Goal: Task Accomplishment & Management: Manage account settings

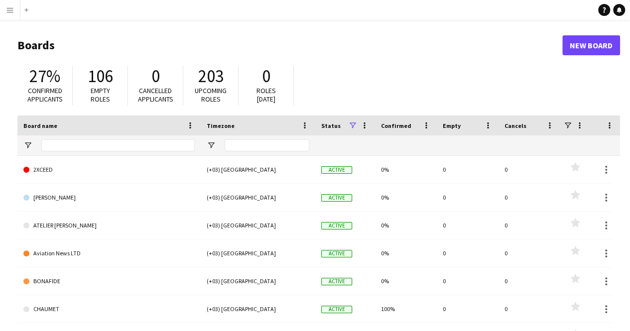
click at [9, 5] on button "Menu" at bounding box center [10, 10] width 20 height 20
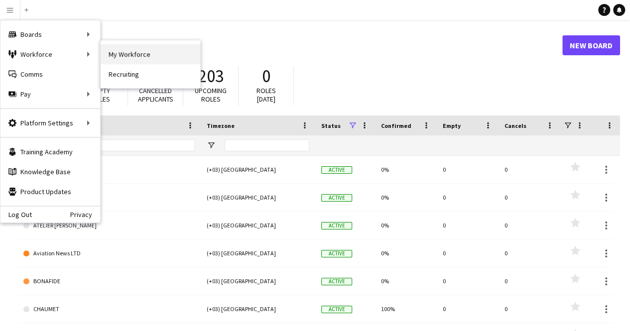
click at [123, 61] on link "My Workforce" at bounding box center [151, 54] width 100 height 20
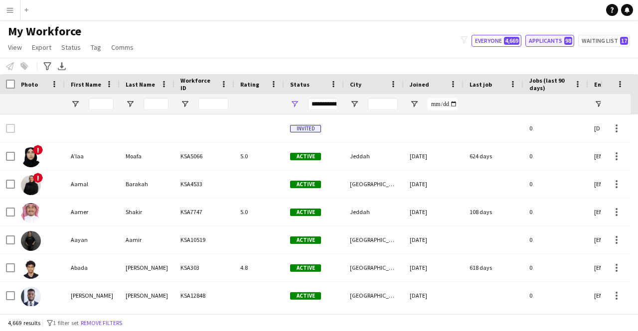
click at [555, 45] on button "Applicants 98" at bounding box center [549, 41] width 49 height 12
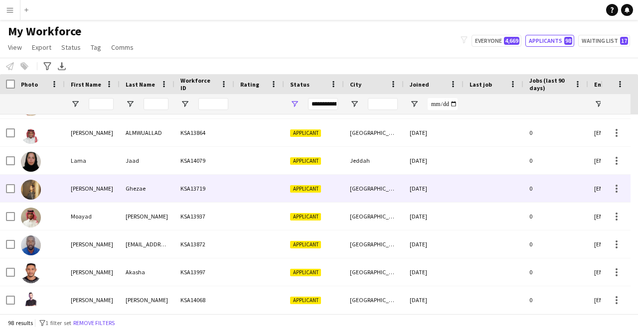
click at [200, 190] on div "KSA13719" at bounding box center [204, 188] width 60 height 27
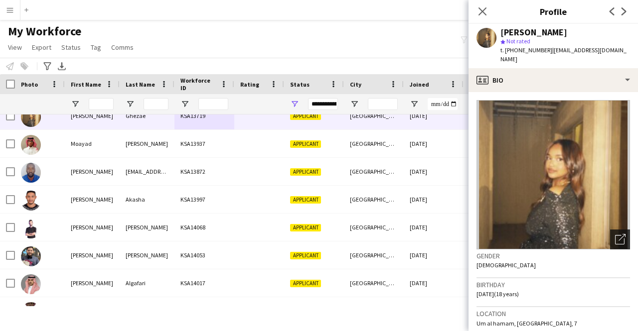
click at [618, 234] on icon at bounding box center [621, 237] width 7 height 7
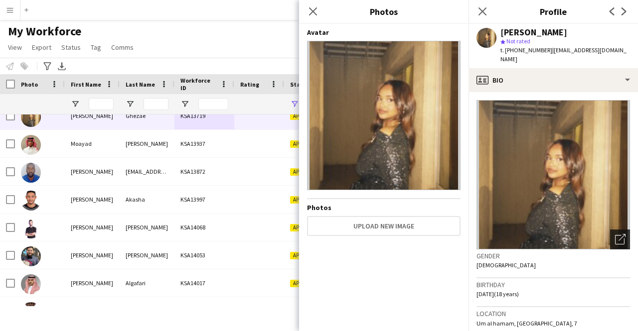
click at [618, 234] on icon at bounding box center [621, 237] width 7 height 7
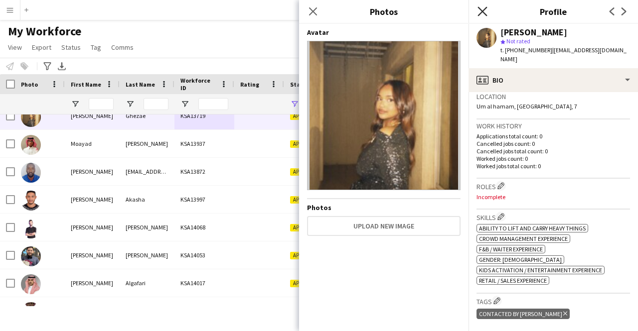
click at [485, 11] on icon "Close pop-in" at bounding box center [481, 10] width 9 height 9
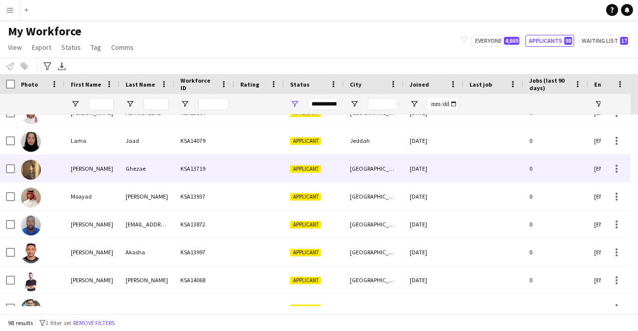
click at [260, 179] on div at bounding box center [259, 168] width 50 height 27
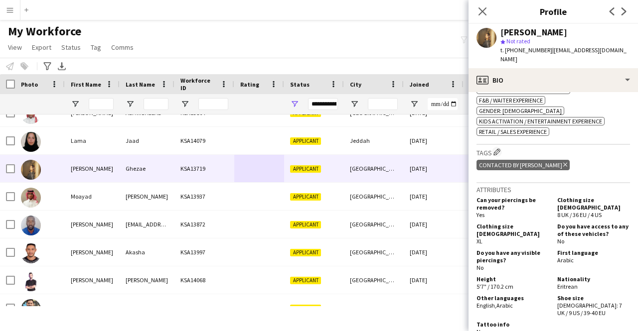
click at [563, 162] on icon "Delete tag" at bounding box center [565, 165] width 4 height 6
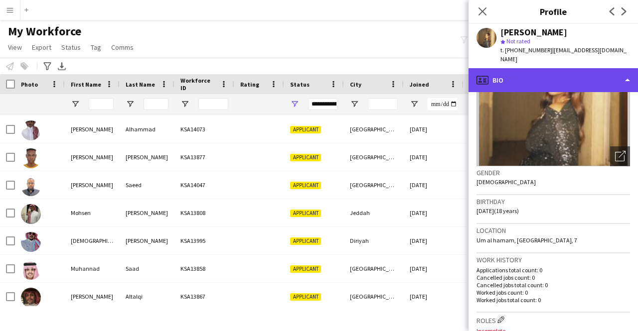
click at [554, 68] on div "profile Bio" at bounding box center [552, 80] width 169 height 24
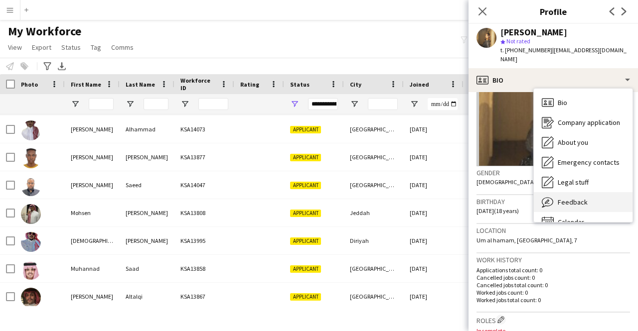
click at [574, 198] on span "Feedback" at bounding box center [572, 202] width 30 height 9
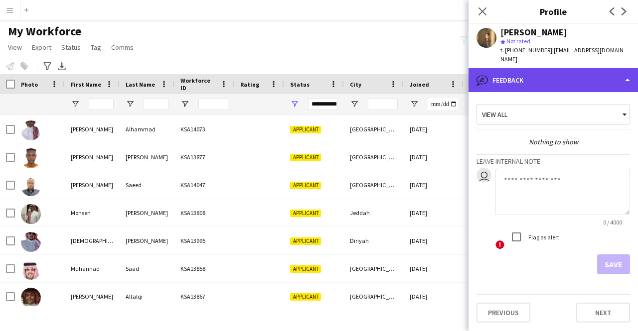
click at [548, 76] on div "bubble-pencil Feedback" at bounding box center [552, 80] width 169 height 24
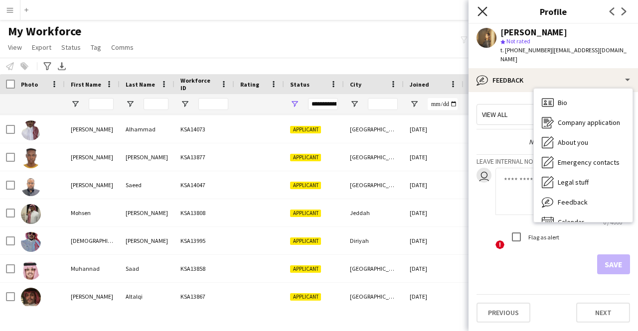
click at [480, 13] on icon at bounding box center [481, 10] width 9 height 9
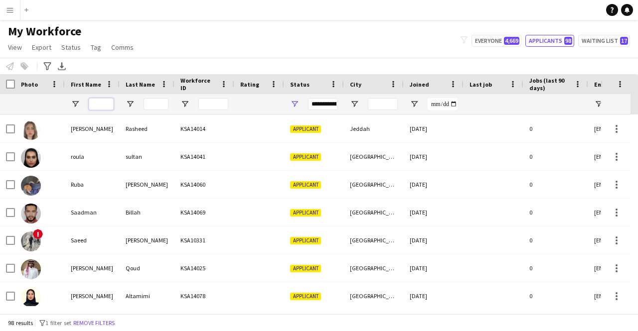
click at [101, 105] on input "First Name Filter Input" at bounding box center [101, 104] width 25 height 12
click at [616, 35] on button "Waiting list 17" at bounding box center [604, 41] width 52 height 12
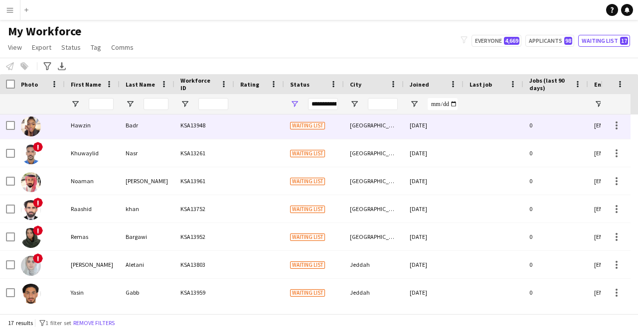
click at [92, 126] on div "Hawzin" at bounding box center [92, 125] width 55 height 27
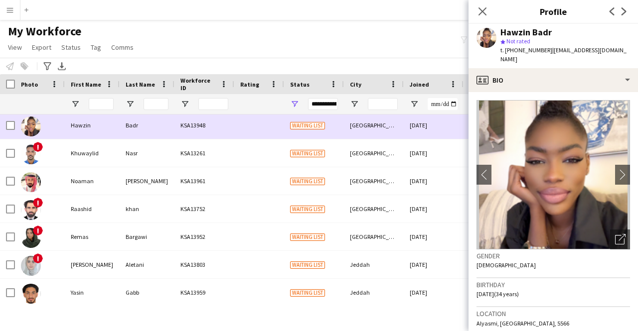
click at [92, 126] on div "Hawzin" at bounding box center [92, 125] width 55 height 27
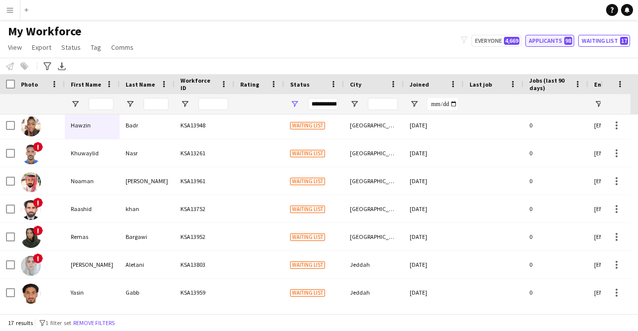
click at [563, 46] on button "Applicants 98" at bounding box center [549, 41] width 49 height 12
type input "**********"
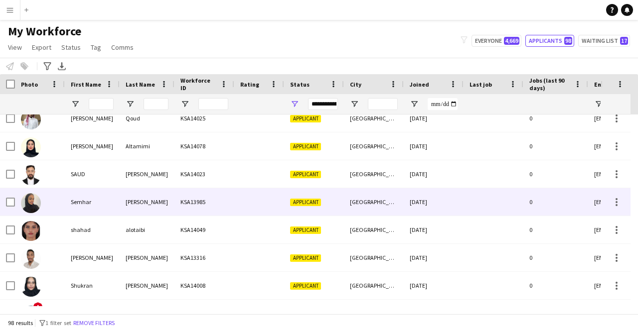
click at [128, 210] on div "[PERSON_NAME]" at bounding box center [147, 201] width 55 height 27
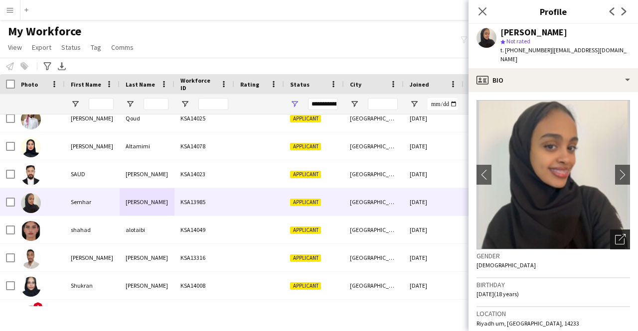
click at [619, 230] on div "Open photos pop-in" at bounding box center [620, 240] width 20 height 20
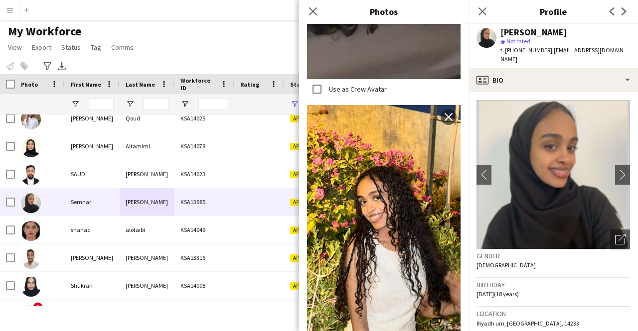
click at [591, 281] on div "Birthday [DEMOGRAPHIC_DATA] (18 years)" at bounding box center [552, 292] width 153 height 29
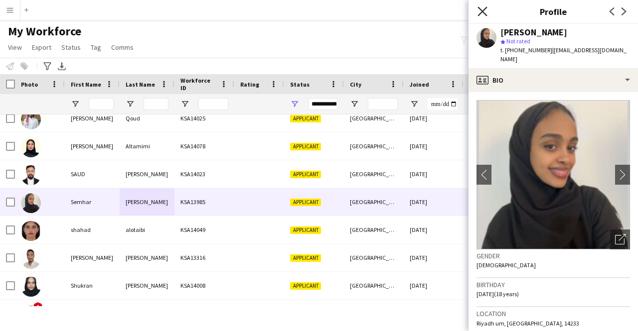
click at [482, 10] on icon at bounding box center [481, 10] width 9 height 9
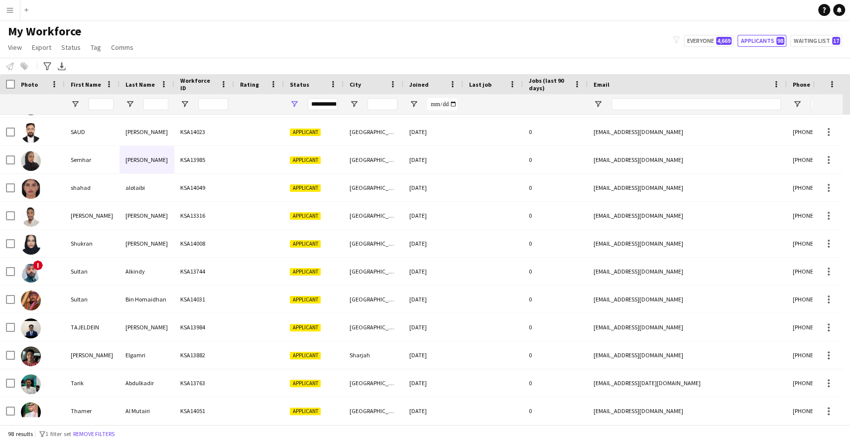
drag, startPoint x: 607, startPoint y: 0, endPoint x: 373, endPoint y: 46, distance: 238.5
click at [373, 46] on div "My Workforce View Views Default view Basic Export View TAGS Test New view Updat…" at bounding box center [425, 41] width 850 height 34
click at [9, 3] on button "Menu" at bounding box center [10, 10] width 20 height 20
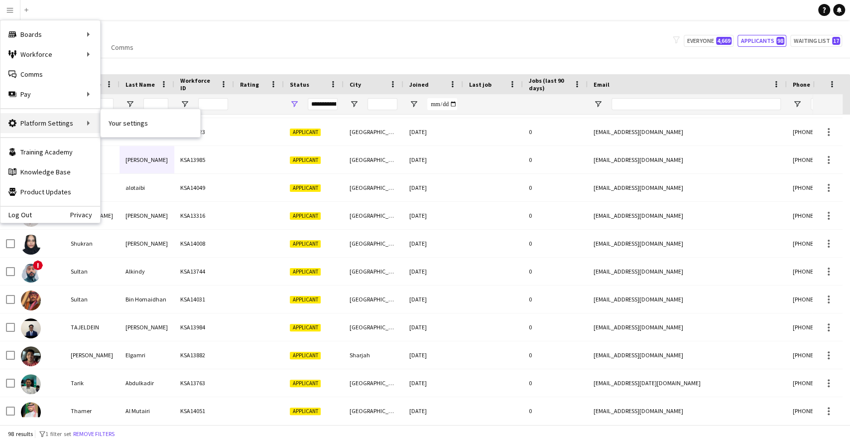
click at [58, 118] on div "Platform Settings Platform Settings" at bounding box center [50, 123] width 100 height 20
click at [135, 129] on link "Your settings" at bounding box center [151, 123] width 100 height 20
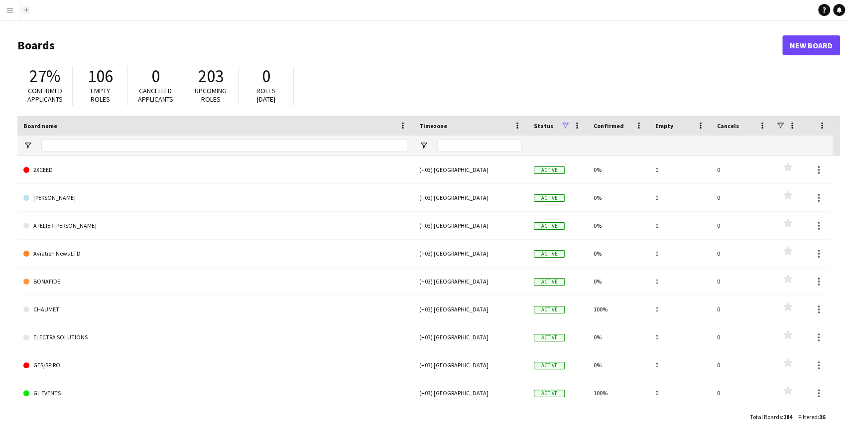
click at [24, 9] on button "Add" at bounding box center [26, 10] width 8 height 8
click at [60, 137] on div at bounding box center [224, 146] width 366 height 20
click at [56, 145] on input "Board name Filter Input" at bounding box center [224, 145] width 366 height 12
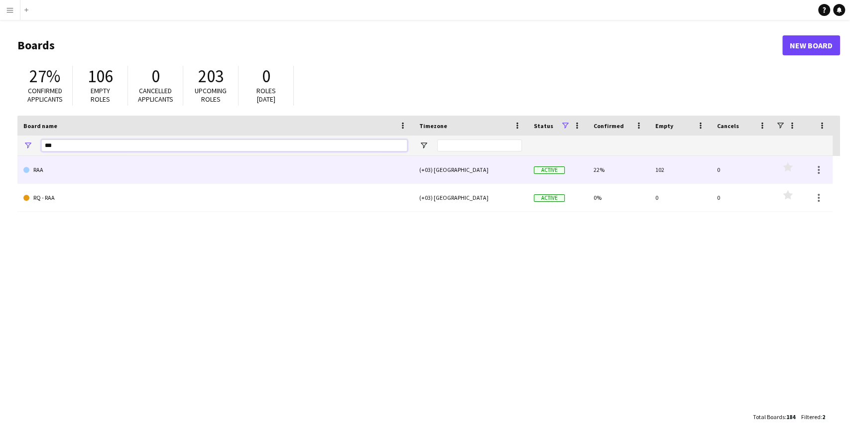
type input "***"
click at [40, 181] on link "RAA" at bounding box center [215, 170] width 384 height 28
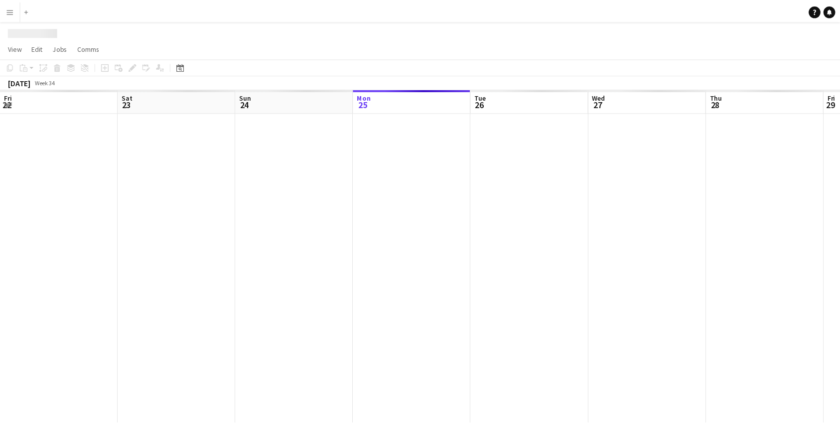
scroll to position [0, 238]
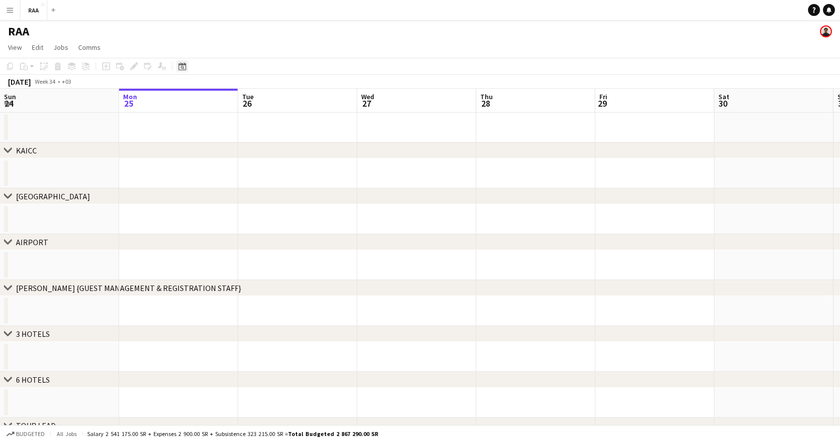
click at [183, 66] on icon "Date picker" at bounding box center [182, 66] width 8 height 8
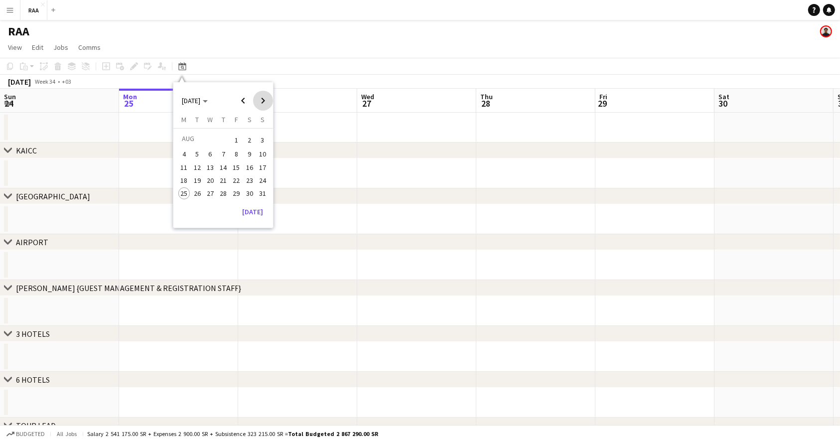
click at [264, 100] on span "Next month" at bounding box center [263, 101] width 20 height 20
click at [243, 98] on span "Previous month" at bounding box center [243, 101] width 20 height 20
click at [215, 166] on span "8" at bounding box center [210, 165] width 12 height 12
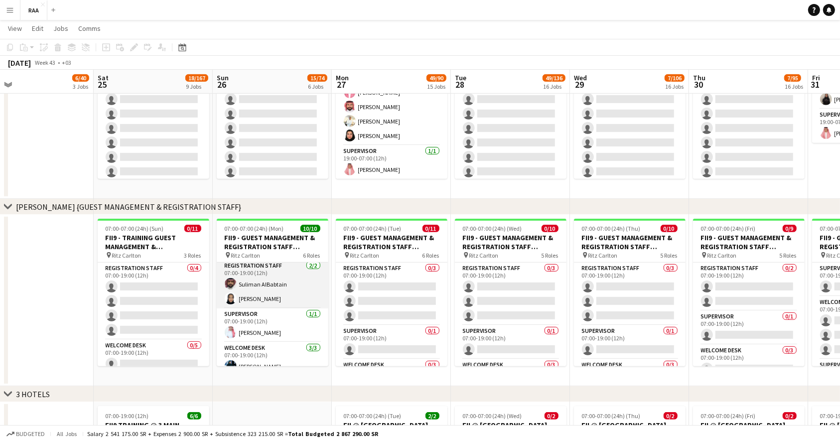
scroll to position [10, 0]
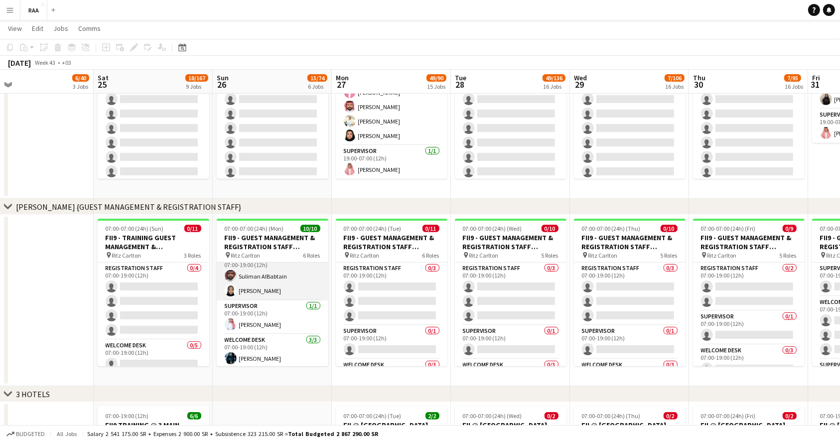
click at [246, 286] on app-card-role "Registration Staff 2/2 07:00-19:00 (12h) Suliman AlBabtain Rawan Alali" at bounding box center [273, 276] width 112 height 48
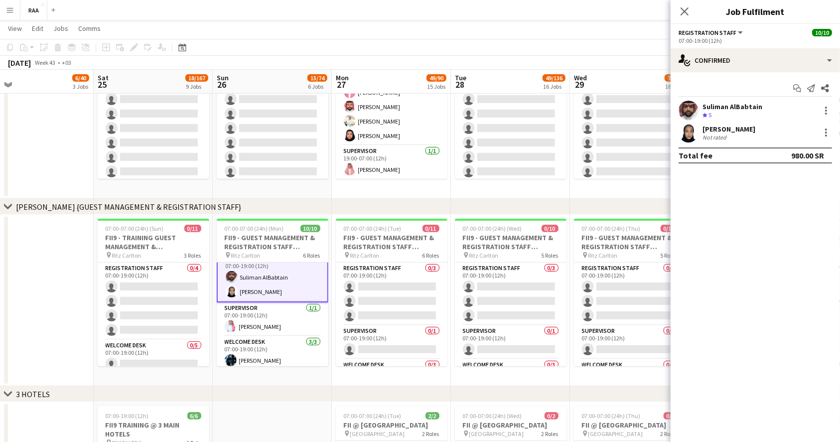
scroll to position [11, 0]
click at [717, 137] on div "Not rated" at bounding box center [715, 137] width 26 height 7
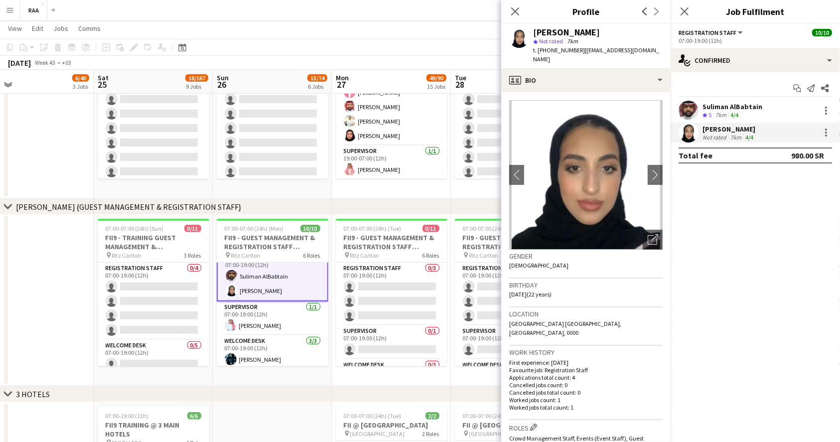
click at [717, 137] on div "Not rated" at bounding box center [715, 137] width 26 height 7
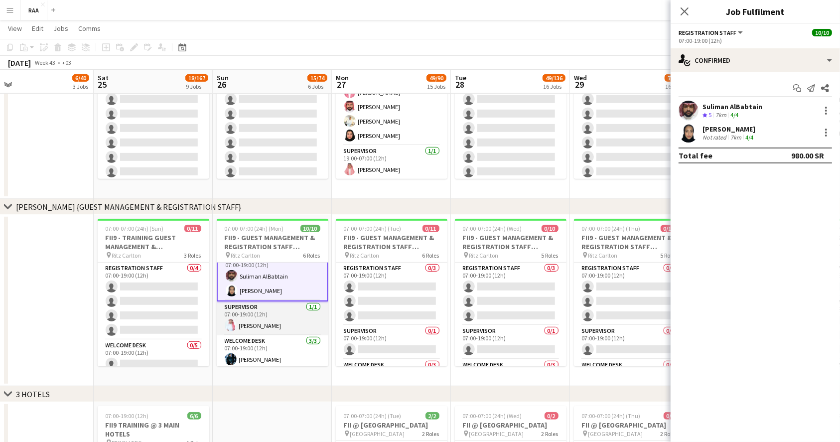
click at [279, 328] on app-card-role "Supervisor 1/1 07:00-19:00 (12h) Ahmad Ghali" at bounding box center [273, 318] width 112 height 34
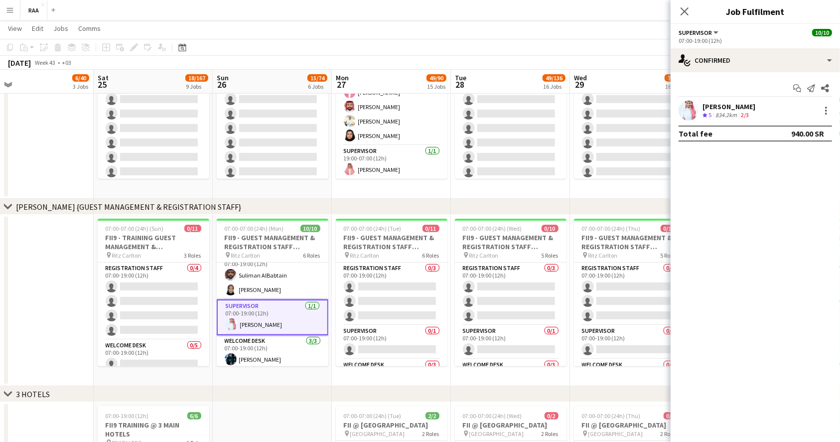
scroll to position [10, 0]
click at [725, 108] on div "Ahmad Ghali" at bounding box center [728, 106] width 53 height 9
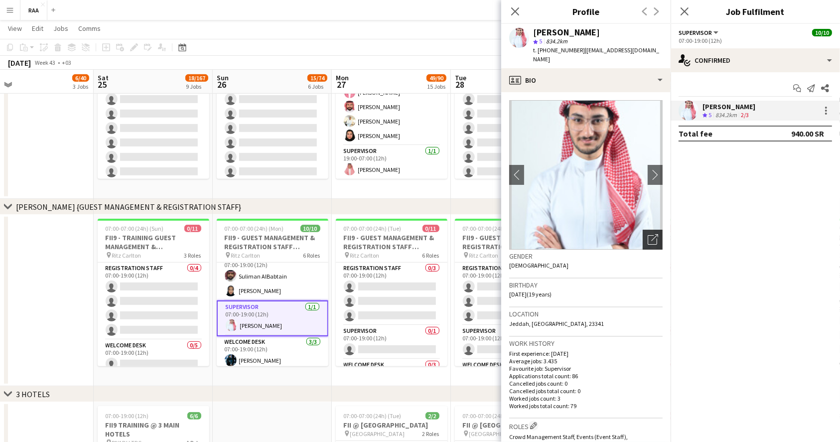
click at [648, 235] on icon at bounding box center [652, 239] width 9 height 9
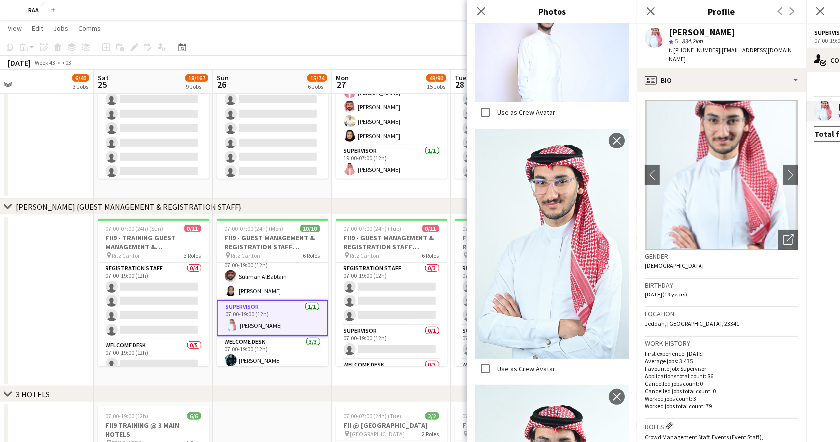
scroll to position [395, 0]
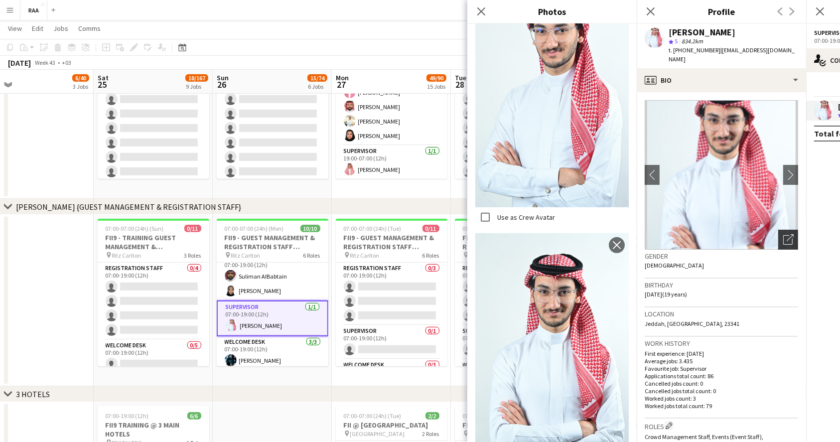
click at [783, 234] on icon "Open photos pop-in" at bounding box center [788, 239] width 10 height 10
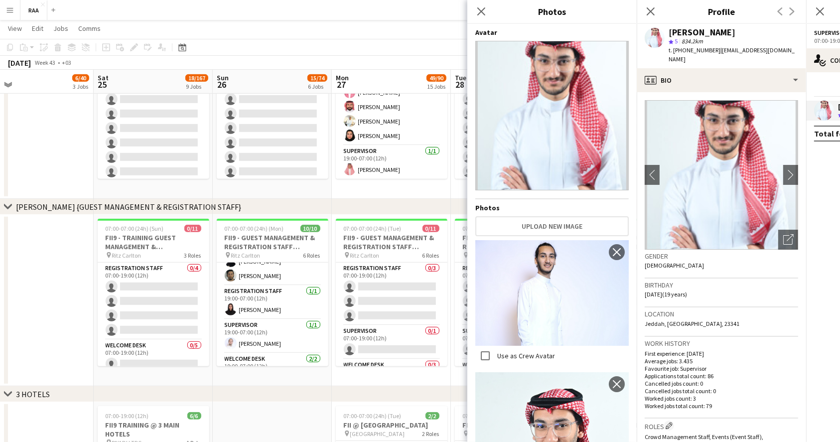
scroll to position [125, 0]
click at [258, 343] on app-card-role "Supervisor 1/1 19:00-07:00 (12h) Abdullah Alnaji" at bounding box center [273, 336] width 112 height 34
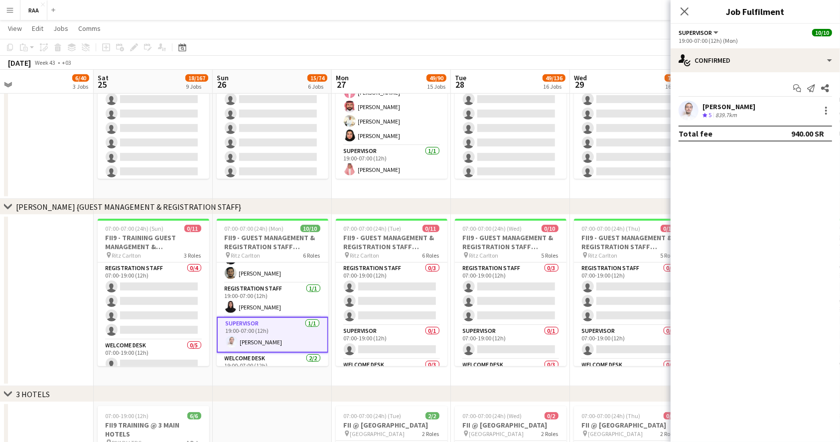
scroll to position [123, 0]
click at [736, 118] on div "839.7km" at bounding box center [725, 115] width 25 height 8
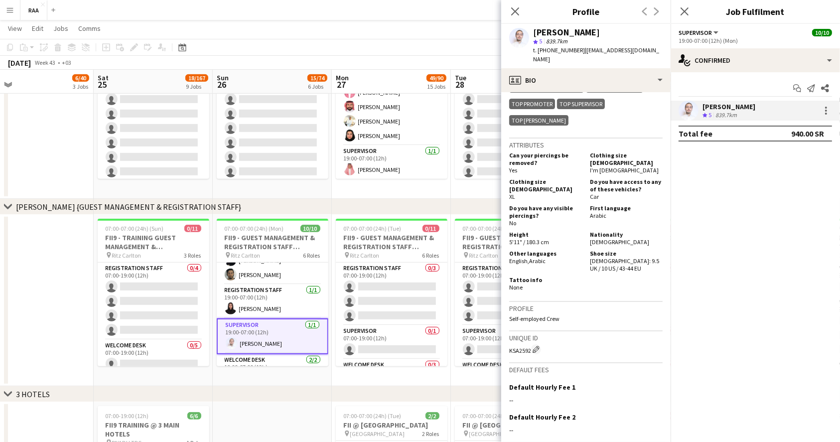
scroll to position [159, 0]
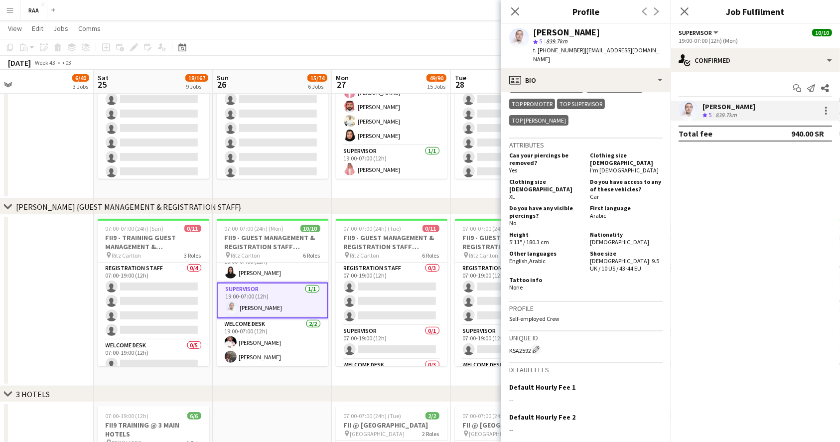
click at [251, 342] on app-card-role "Welcome Desk 2/2 19:00-07:00 (12h) Mamdouh Aljefri Ayoub Mohammed" at bounding box center [273, 342] width 112 height 48
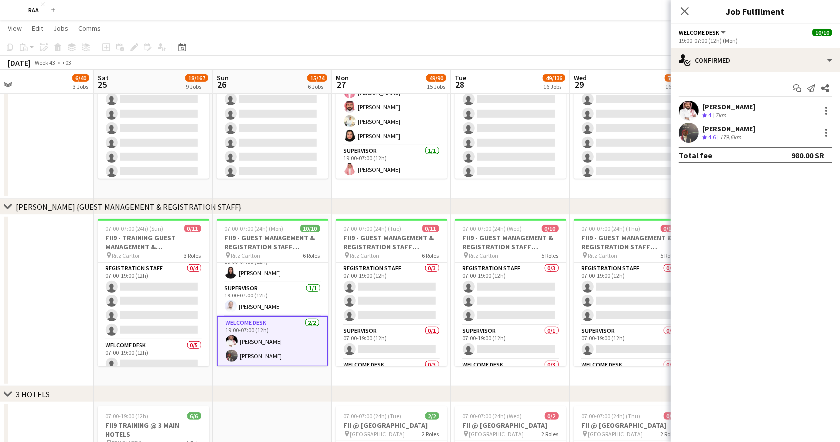
click at [691, 108] on app-user-avatar at bounding box center [689, 111] width 20 height 20
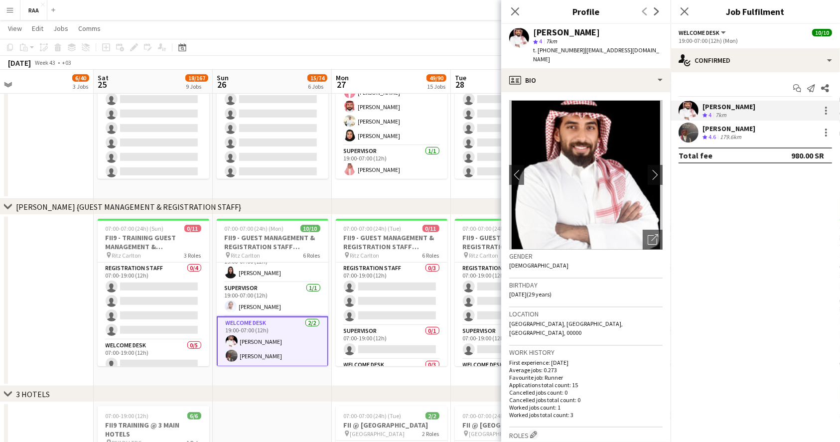
click at [717, 127] on div "Ayoub Mohammed" at bounding box center [728, 128] width 53 height 9
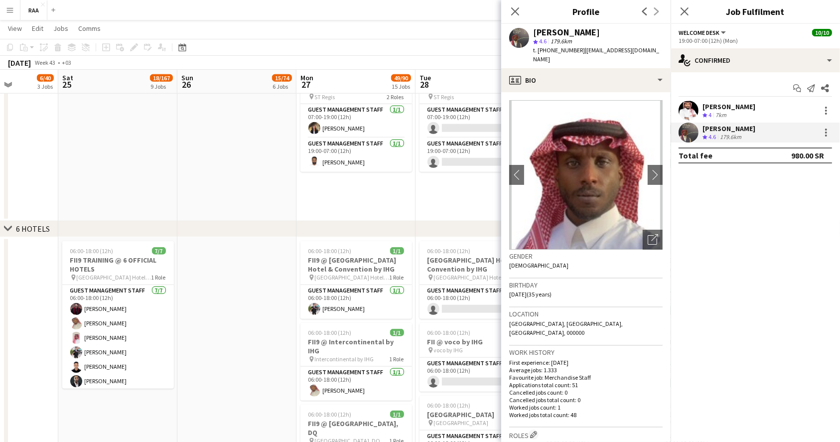
scroll to position [1056, 0]
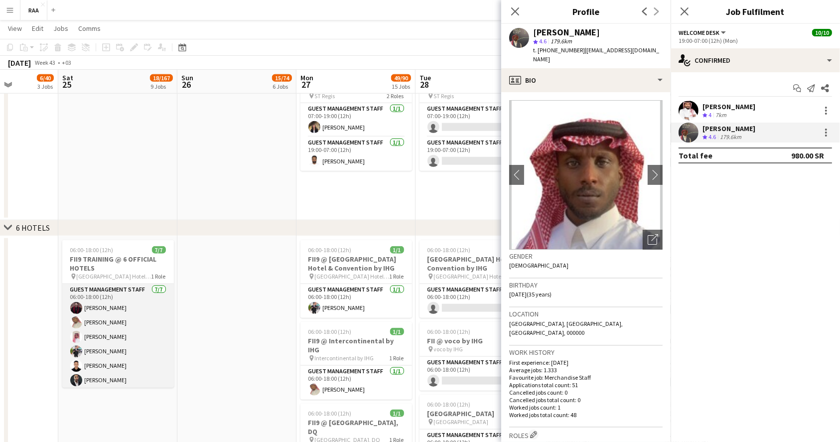
click at [115, 342] on app-card-role "Guest Management Staff 7/7 06:00-18:00 (12h) Abdullah Abdulqader Abubakr Awad I…" at bounding box center [118, 344] width 112 height 121
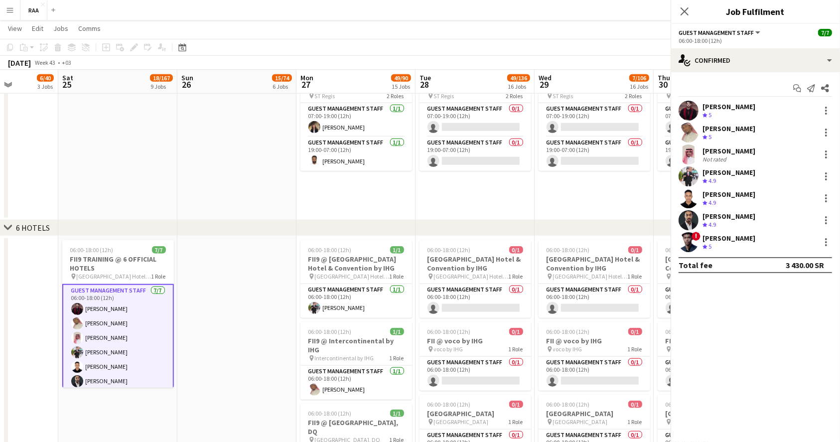
scroll to position [157, 0]
click at [732, 149] on div "Ibrahim Alhammad" at bounding box center [728, 150] width 53 height 9
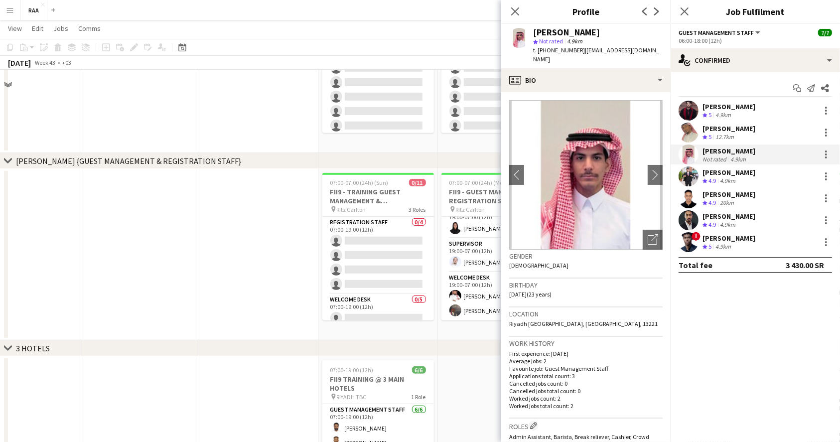
scroll to position [468, 0]
